Goal: Information Seeking & Learning: Learn about a topic

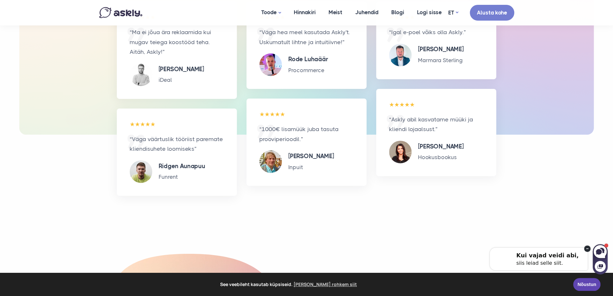
scroll to position [2089, 0]
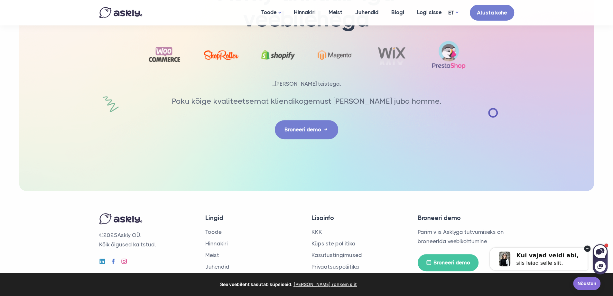
click at [579, 280] on link "Nõustun" at bounding box center [586, 283] width 27 height 13
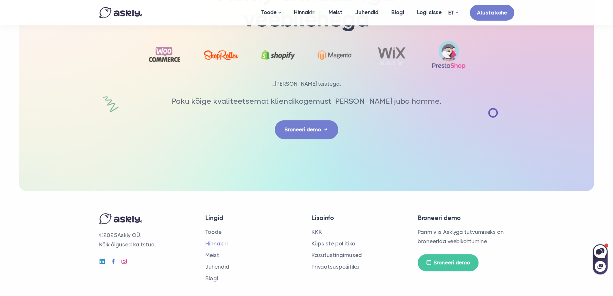
click at [219, 240] on link "Hinnakiri" at bounding box center [216, 243] width 23 height 6
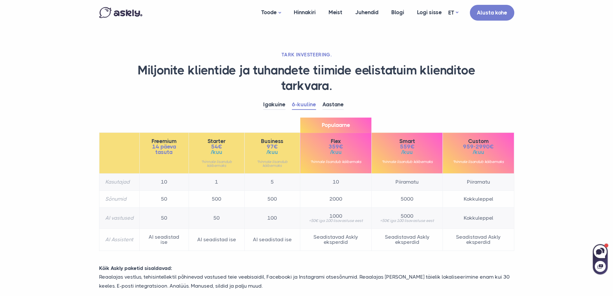
scroll to position [64, 0]
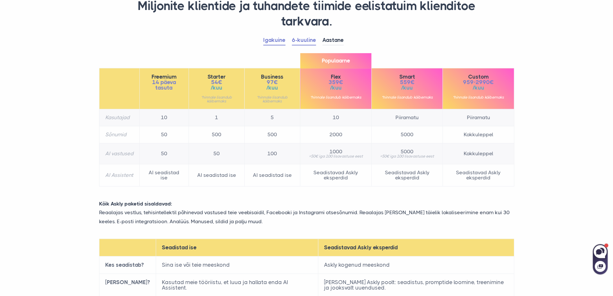
click at [269, 40] on link "Igakuine" at bounding box center [274, 40] width 22 height 10
click at [308, 43] on link "6-kuuline" at bounding box center [304, 40] width 24 height 10
click at [337, 40] on link "Aastane" at bounding box center [332, 40] width 21 height 10
drag, startPoint x: 335, startPoint y: 117, endPoint x: 350, endPoint y: 115, distance: 14.9
click at [347, 115] on td "10" at bounding box center [335, 117] width 71 height 17
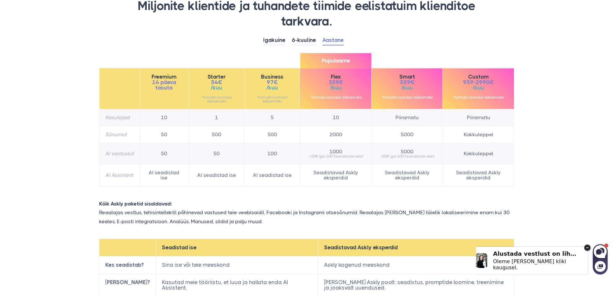
click at [216, 83] on span "54€" at bounding box center [217, 81] width 44 height 5
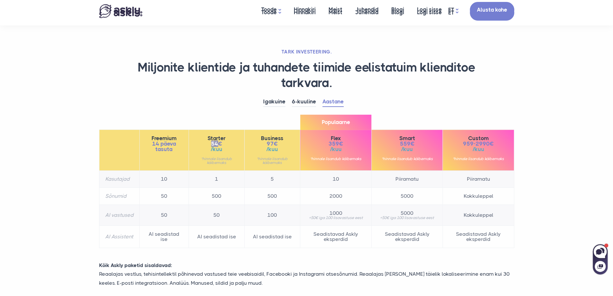
scroll to position [0, 0]
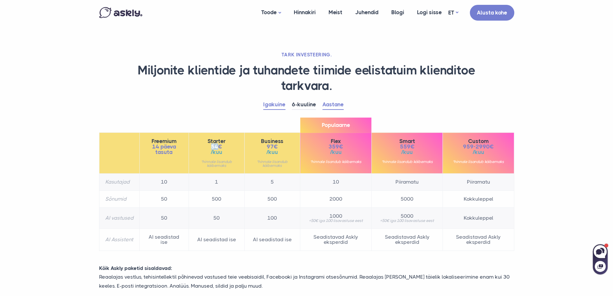
click at [278, 103] on link "Igakuine" at bounding box center [274, 105] width 22 height 10
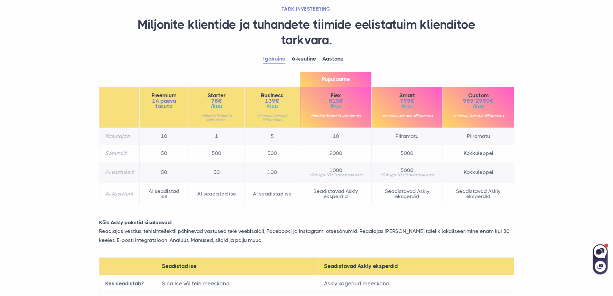
scroll to position [44, 0]
